Goal: Information Seeking & Learning: Learn about a topic

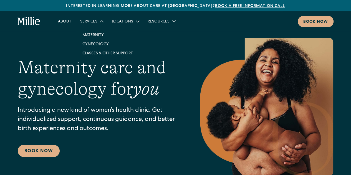
click at [95, 34] on link "Maternity" at bounding box center [107, 34] width 59 height 9
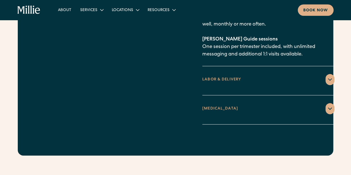
scroll to position [873, 0]
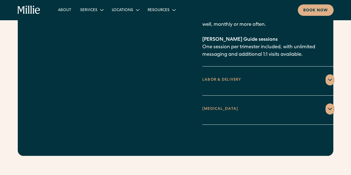
click at [212, 77] on div "LABOR & DELIVERY" at bounding box center [221, 80] width 39 height 6
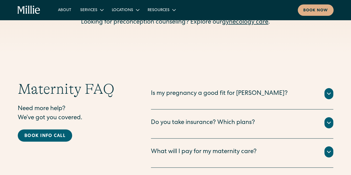
scroll to position [1722, 0]
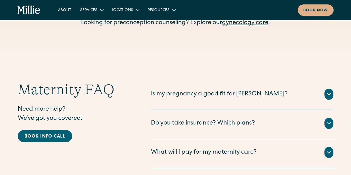
click at [164, 119] on div "Do you take insurance? Which plans?" at bounding box center [203, 123] width 104 height 9
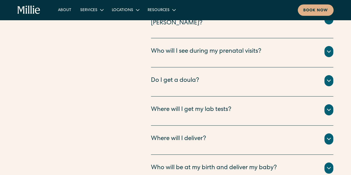
scroll to position [2029, 0]
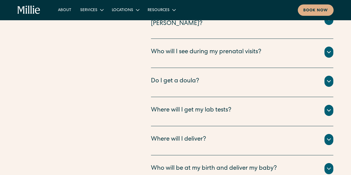
click at [164, 77] on div "Do I get a doula?" at bounding box center [175, 81] width 48 height 9
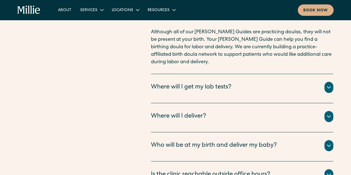
scroll to position [2136, 0]
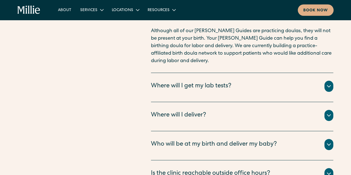
click at [158, 140] on div "Who will be at my birth and deliver my baby?" at bounding box center [214, 144] width 126 height 9
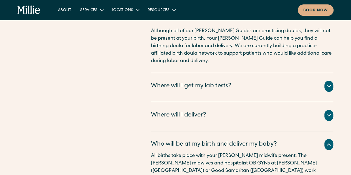
click at [164, 111] on div "Where will I deliver?" at bounding box center [178, 115] width 55 height 9
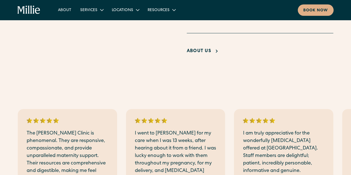
scroll to position [1133, 0]
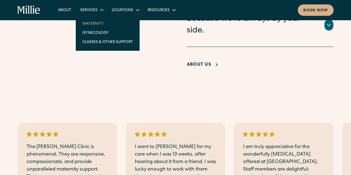
click at [89, 23] on link "Maternity" at bounding box center [107, 23] width 59 height 9
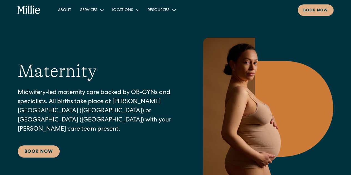
click at [65, 9] on link "About" at bounding box center [65, 9] width 22 height 9
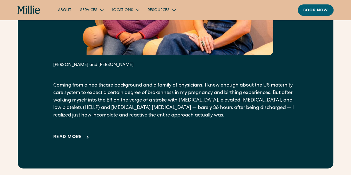
scroll to position [347, 0]
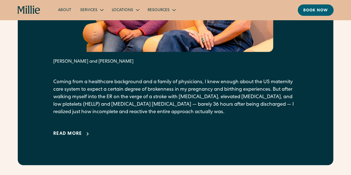
click at [62, 137] on div "Read more" at bounding box center [67, 134] width 29 height 7
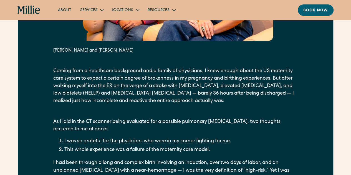
scroll to position [264, 0]
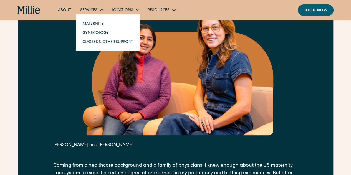
click at [94, 22] on link "Maternity" at bounding box center [107, 23] width 59 height 9
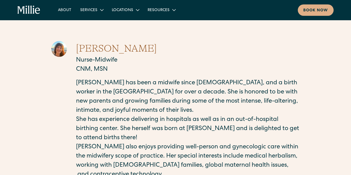
drag, startPoint x: 133, startPoint y: 50, endPoint x: 69, endPoint y: 48, distance: 63.9
click at [69, 48] on div "Hannah Kopp-Yates Nurse-Midwife CNM, MSN Hannah has been a midwife since 2016, …" at bounding box center [175, 124] width 249 height 166
copy div "Hannah Kopp-Yates"
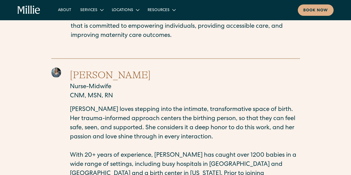
scroll to position [672, 0]
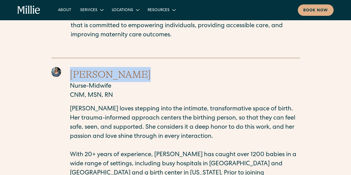
drag, startPoint x: 139, startPoint y: 49, endPoint x: 71, endPoint y: 48, distance: 68.5
copy h2 "Cynthia Banks"
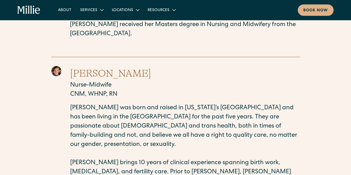
scroll to position [927, 0]
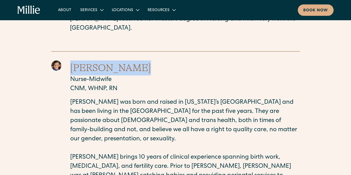
drag, startPoint x: 133, startPoint y: 32, endPoint x: 72, endPoint y: 33, distance: 61.0
click at [72, 60] on h2 "Rachel Willey" at bounding box center [184, 67] width 229 height 15
copy h2 "Rachel Willey"
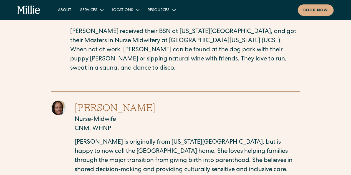
scroll to position [1173, 0]
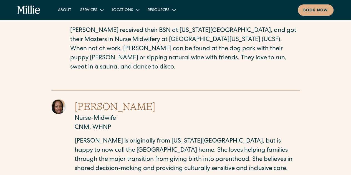
drag, startPoint x: 167, startPoint y: 40, endPoint x: 76, endPoint y: 41, distance: 91.3
copy h2 "Madeleine Belizaire"
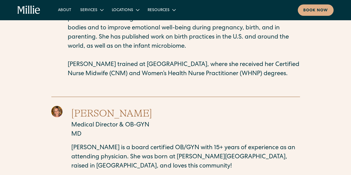
scroll to position [1644, 0]
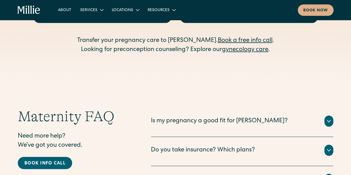
scroll to position [1786, 0]
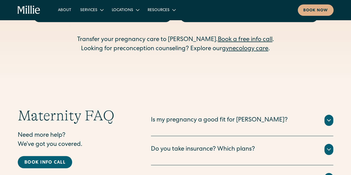
click at [243, 145] on div "Do you take insurance? Which plans?" at bounding box center [203, 149] width 104 height 9
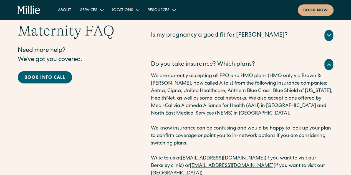
scroll to position [1883, 0]
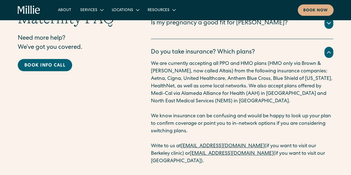
click at [195, 144] on link "[EMAIL_ADDRESS][DOMAIN_NAME]" at bounding box center [223, 146] width 84 height 5
